Goal: Find specific page/section: Find specific page/section

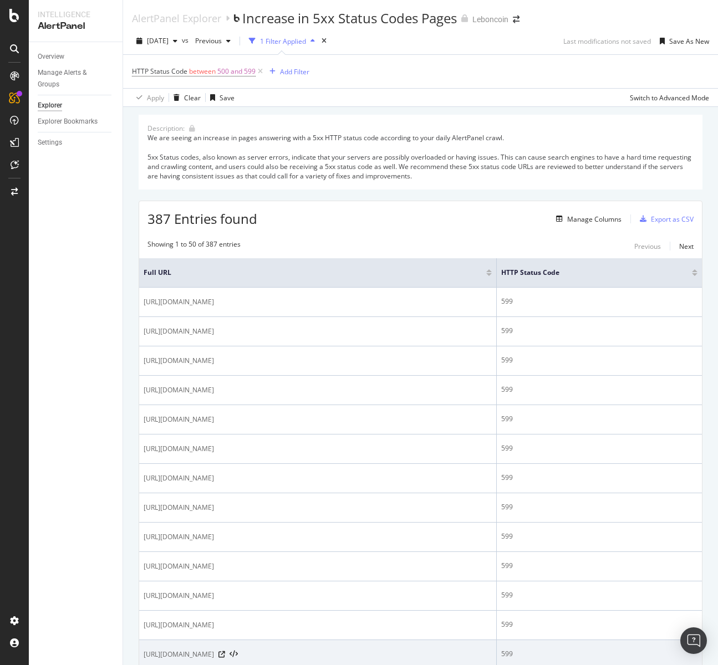
scroll to position [11, 0]
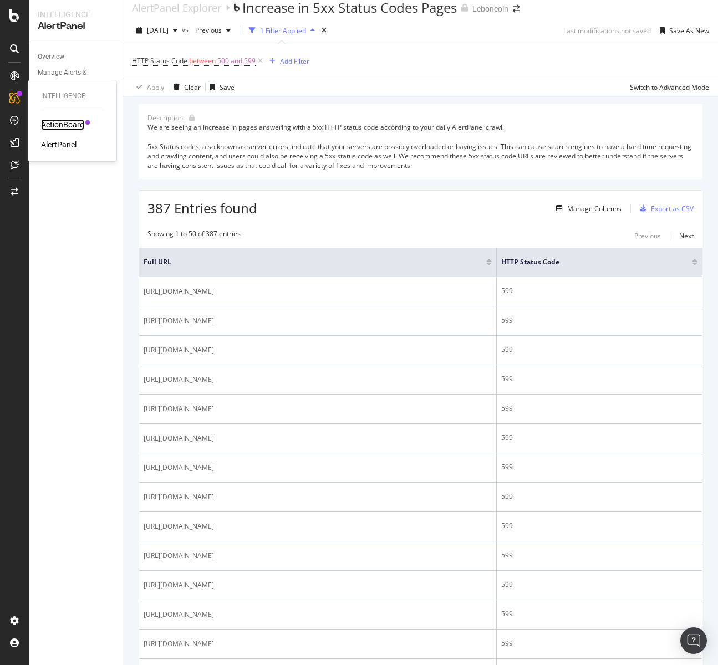
click at [68, 119] on div "ActionBoard" at bounding box center [62, 124] width 43 height 11
